Goal: Communication & Community: Answer question/provide support

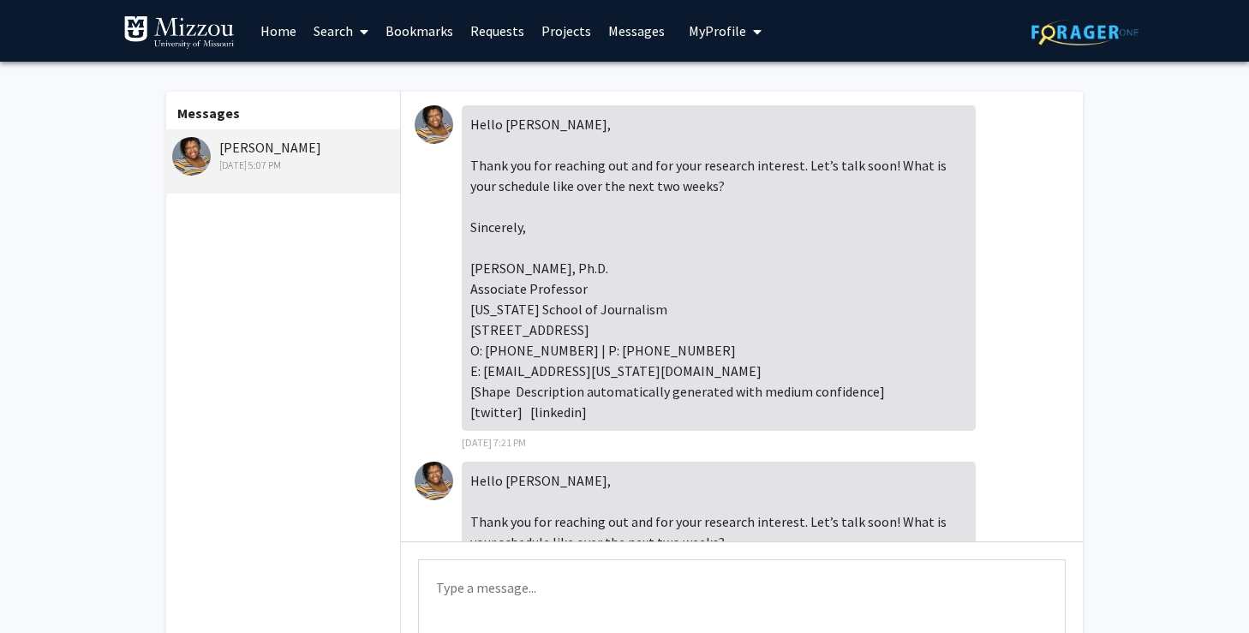
scroll to position [469, 0]
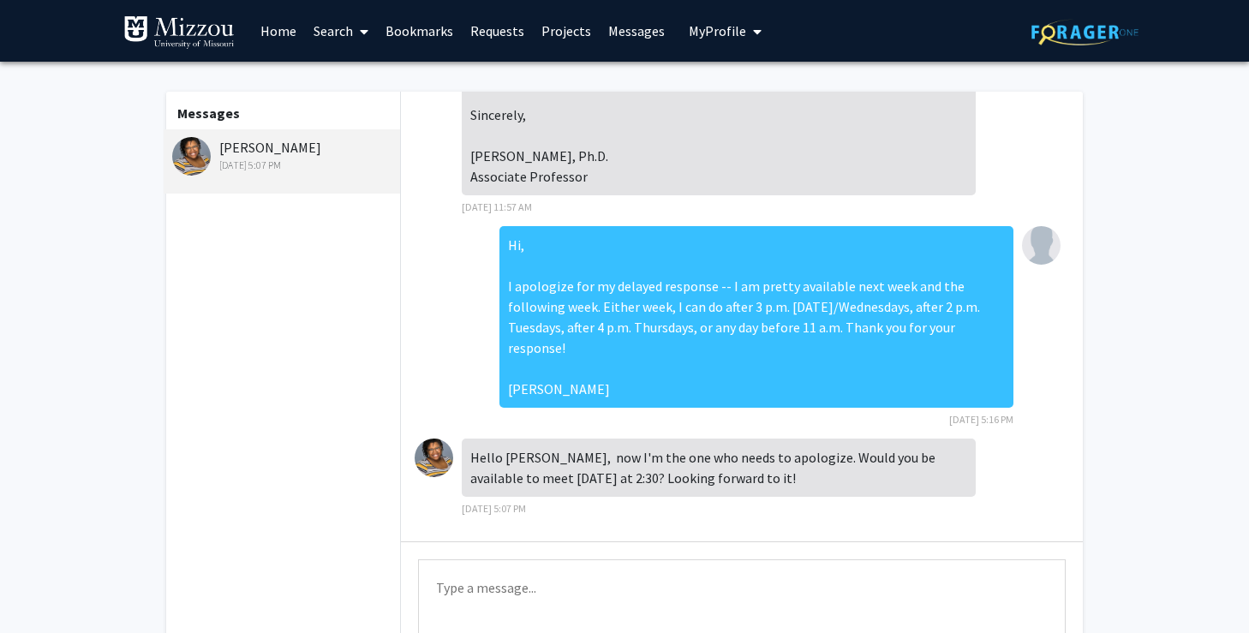
click at [484, 591] on textarea "Type a message" at bounding box center [742, 597] width 648 height 77
type textarea "H"
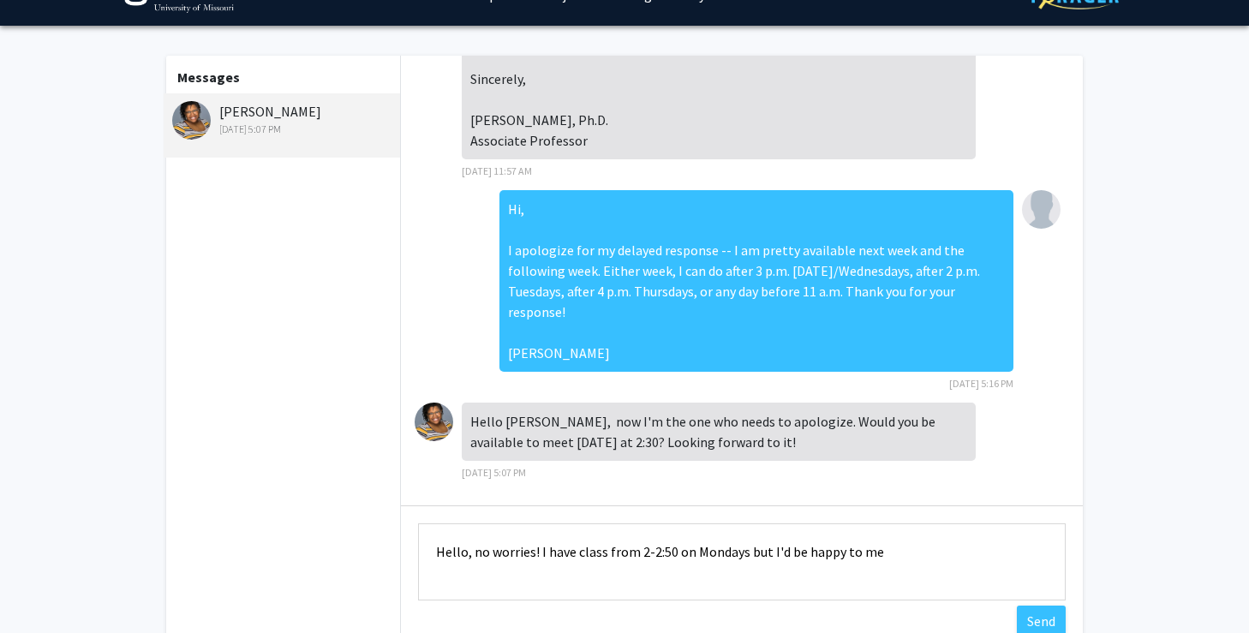
scroll to position [37, 0]
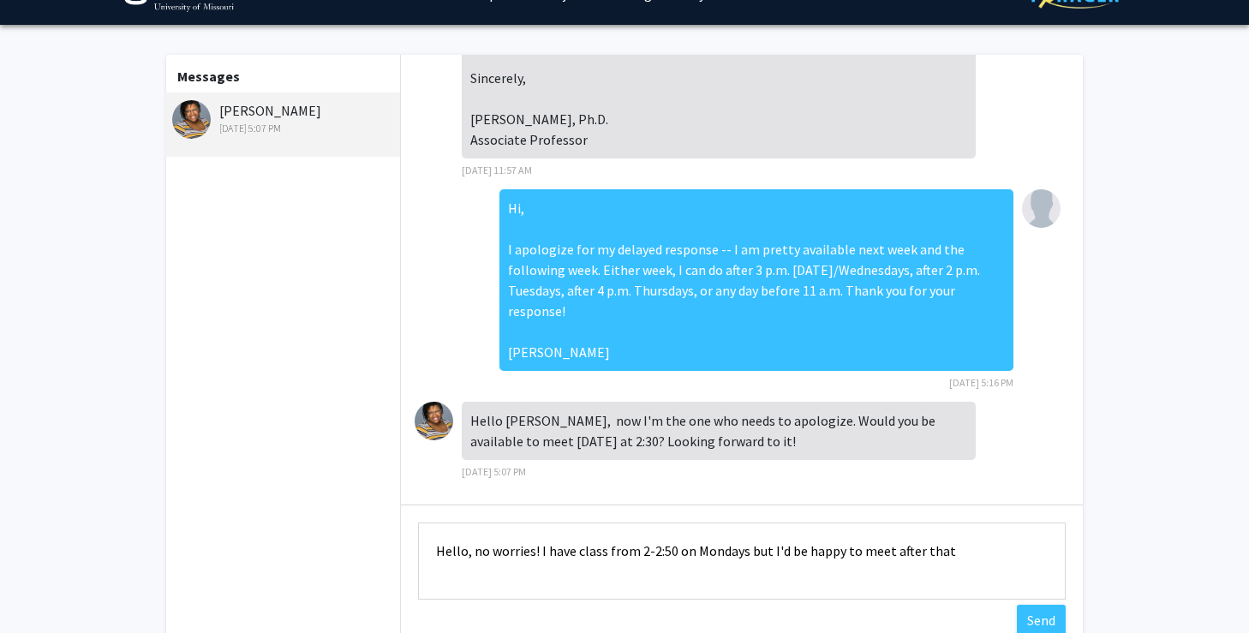
click at [887, 553] on textarea "Hello, no worries! I have class from 2-2:50 on Mondays but I'd be happy to meet…" at bounding box center [742, 561] width 648 height 77
click at [1039, 555] on textarea "Hello, no worries! I have class from 2-2:50 on Mondays but I'd be happy to meet…" at bounding box center [742, 561] width 648 height 77
drag, startPoint x: 1033, startPoint y: 561, endPoint x: 885, endPoint y: 557, distance: 148.3
click at [885, 557] on textarea "Hello, no worries! I have class from 2-2:50 on Mondays but I'd be happy to meet…" at bounding box center [742, 561] width 648 height 77
drag, startPoint x: 1045, startPoint y: 556, endPoint x: 890, endPoint y: 557, distance: 155.1
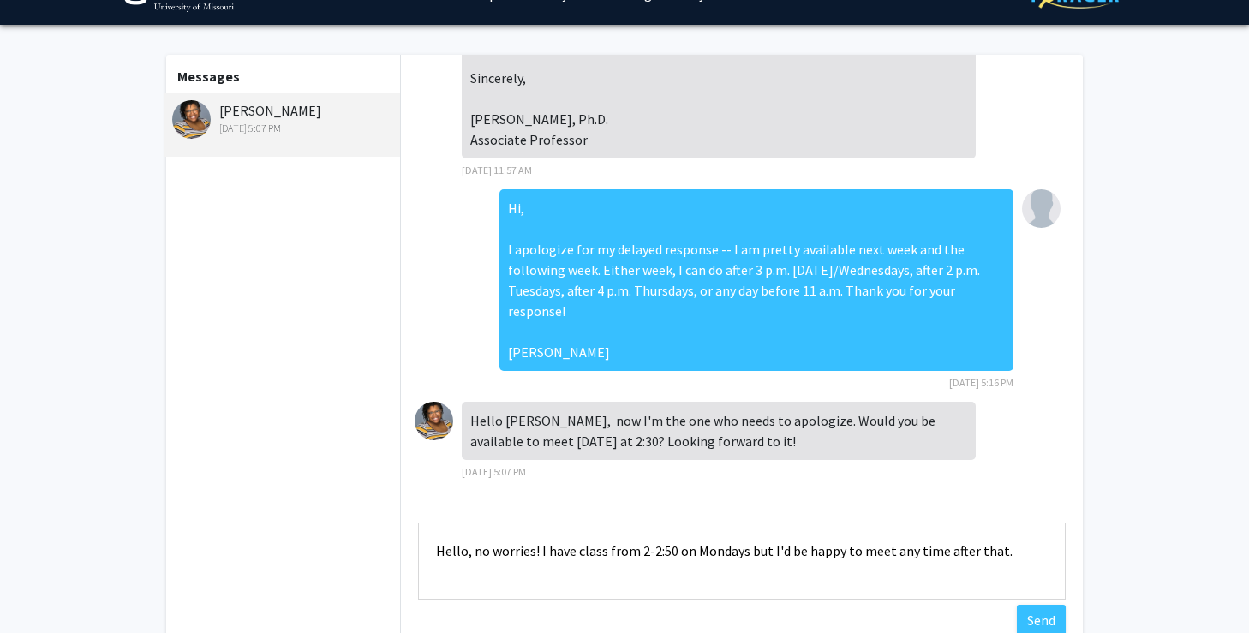
click at [890, 557] on textarea "Hello, no worries! I have class from 2-2:50 on Mondays but I'd be happy to meet…" at bounding box center [742, 561] width 648 height 77
drag, startPoint x: 1044, startPoint y: 558, endPoint x: 938, endPoint y: 563, distance: 106.4
click at [938, 563] on textarea "Hello, no worries! I have class from 2-2:50 on Mondays but I'd be happy to meet…" at bounding box center [742, 561] width 648 height 77
drag, startPoint x: 1012, startPoint y: 556, endPoint x: 779, endPoint y: 556, distance: 233.0
click at [779, 556] on textarea "Hello, no worries! I have class from 2-2:50 on Mondays but I'd be happy to meet…" at bounding box center [742, 561] width 648 height 77
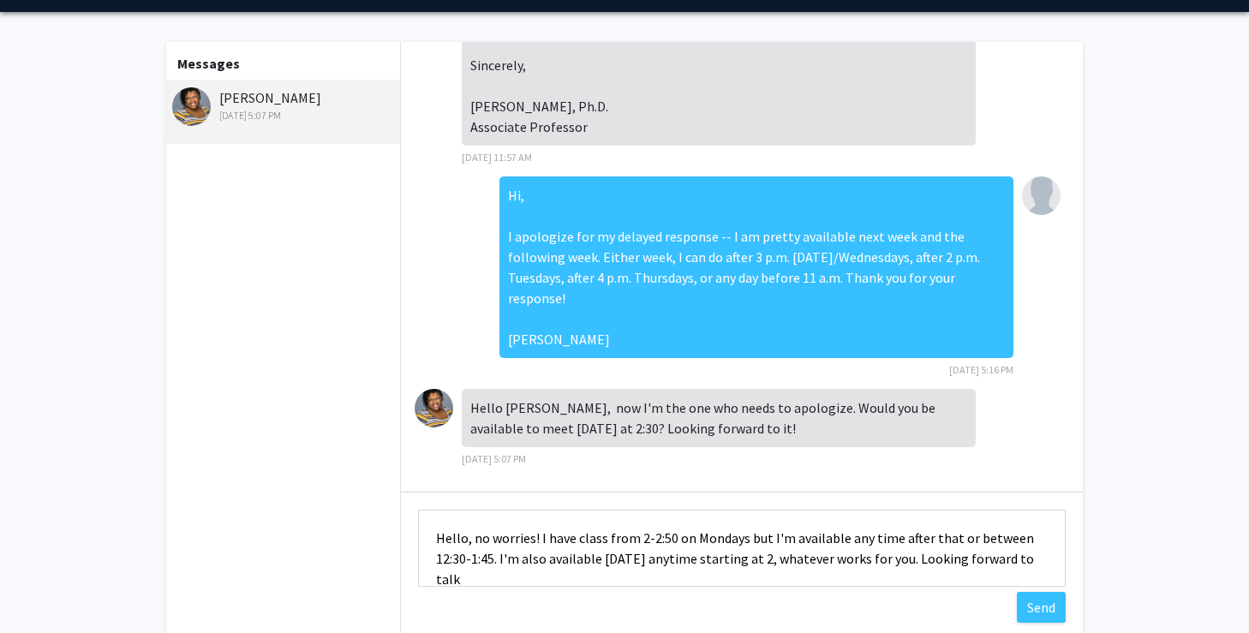
scroll to position [2, 0]
type textarea "Hello, no worries! I have class from 2-2:50 on Mondays but I'm available any ti…"
click at [1045, 602] on button "Send" at bounding box center [1041, 607] width 49 height 31
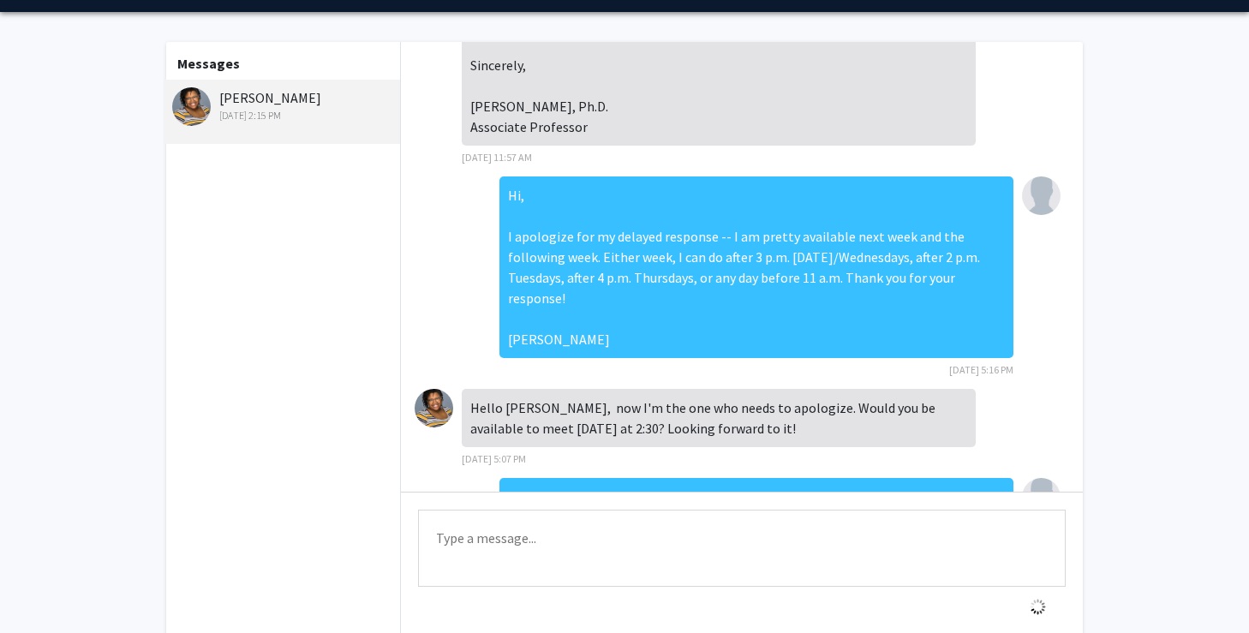
scroll to position [578, 0]
